Goal: Complete application form

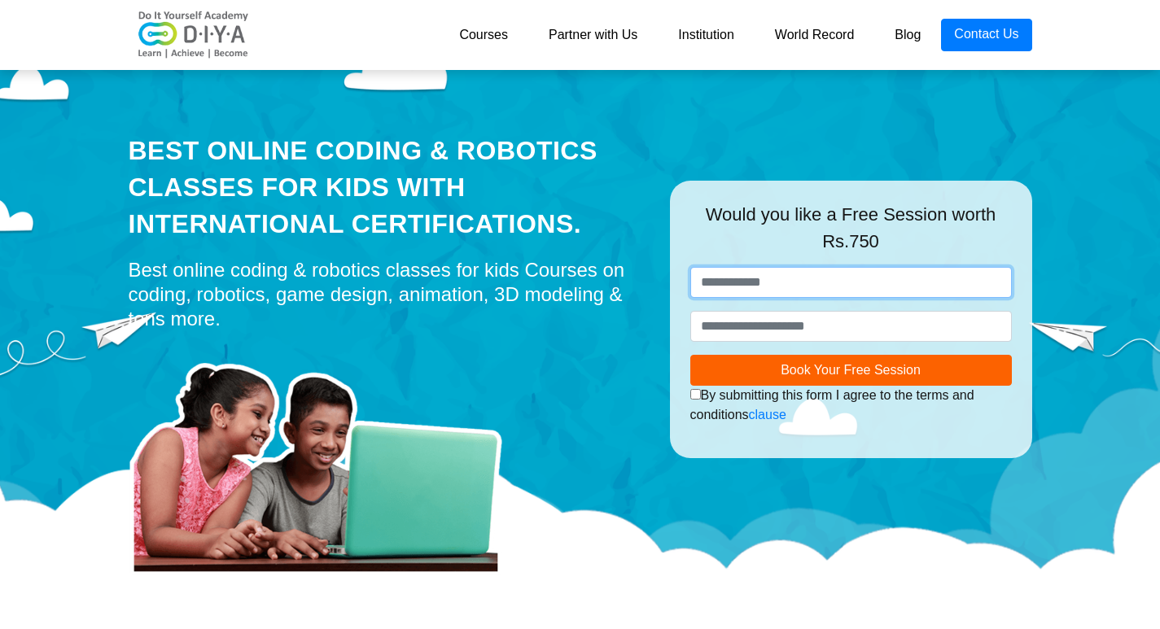
click at [803, 284] on input "text" at bounding box center [850, 282] width 321 height 31
click at [775, 287] on input "text" at bounding box center [850, 282] width 321 height 31
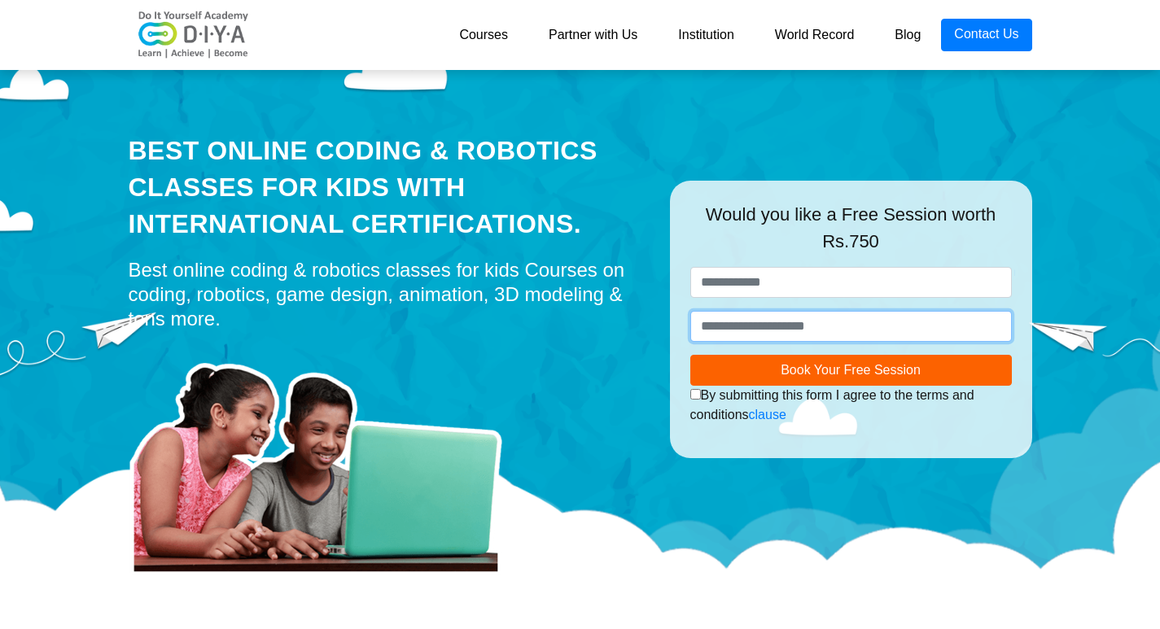
click at [783, 328] on input "number" at bounding box center [850, 326] width 321 height 31
